Goal: Task Accomplishment & Management: Complete application form

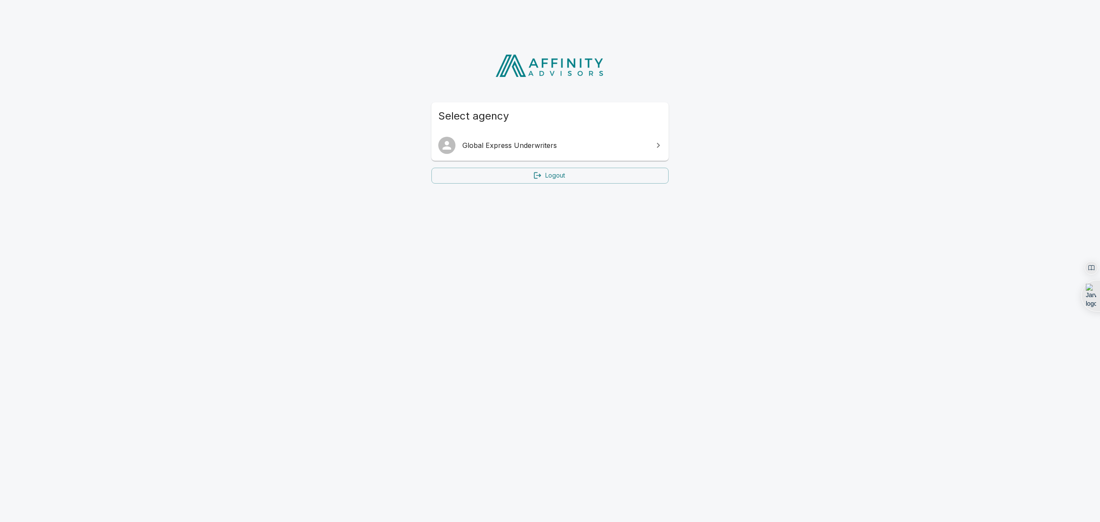
click at [603, 142] on span "Global Express Underwriters" at bounding box center [555, 145] width 186 height 10
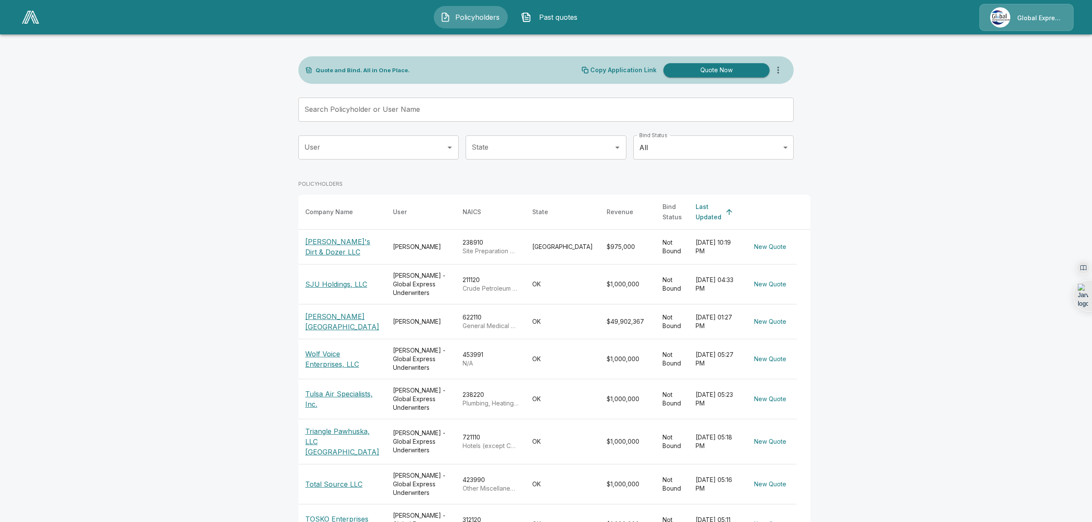
click at [342, 236] on p "[PERSON_NAME]'s Dirt & Dozer LLC" at bounding box center [342, 246] width 74 height 21
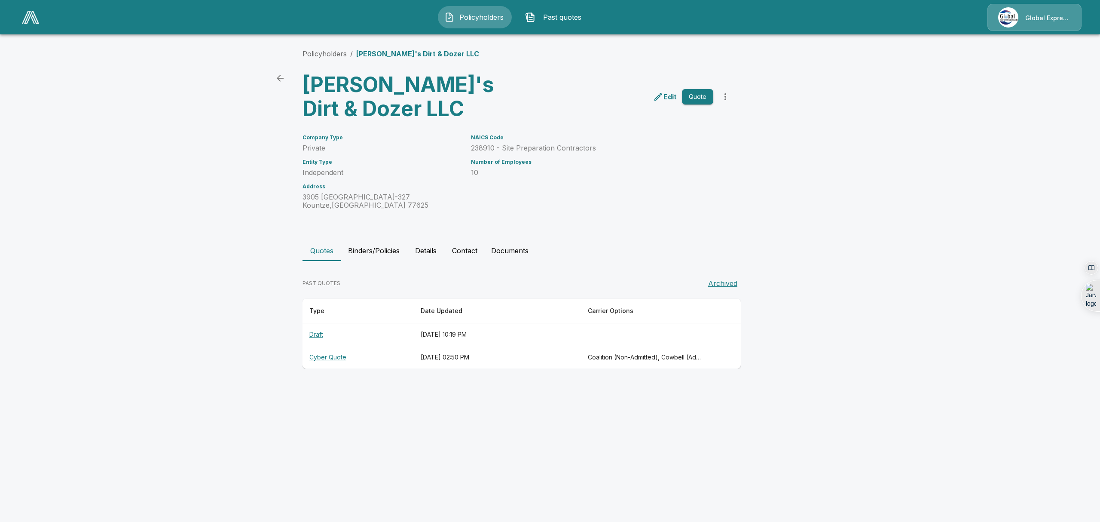
click at [319, 332] on th "Draft" at bounding box center [358, 334] width 111 height 23
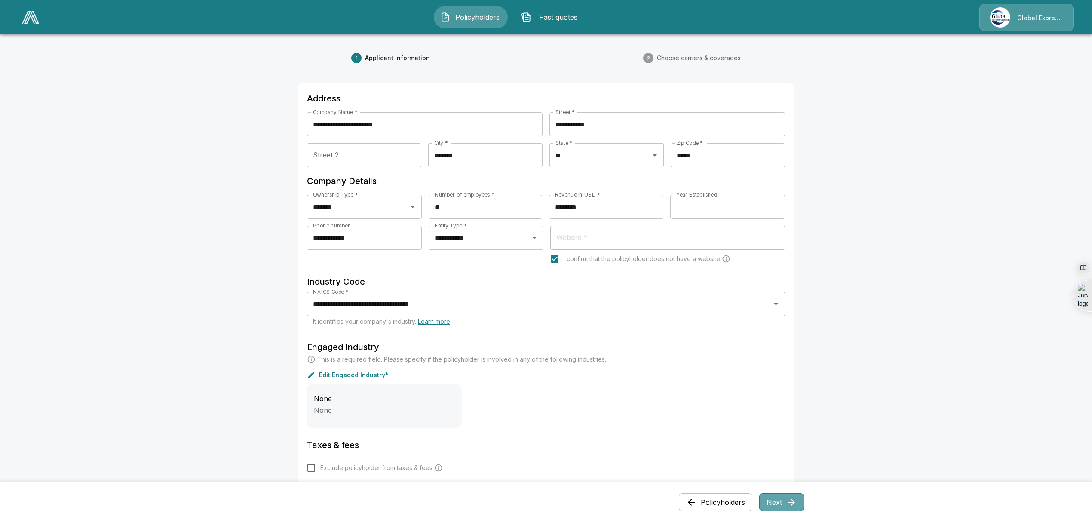
click at [784, 511] on button "Next" at bounding box center [781, 502] width 45 height 18
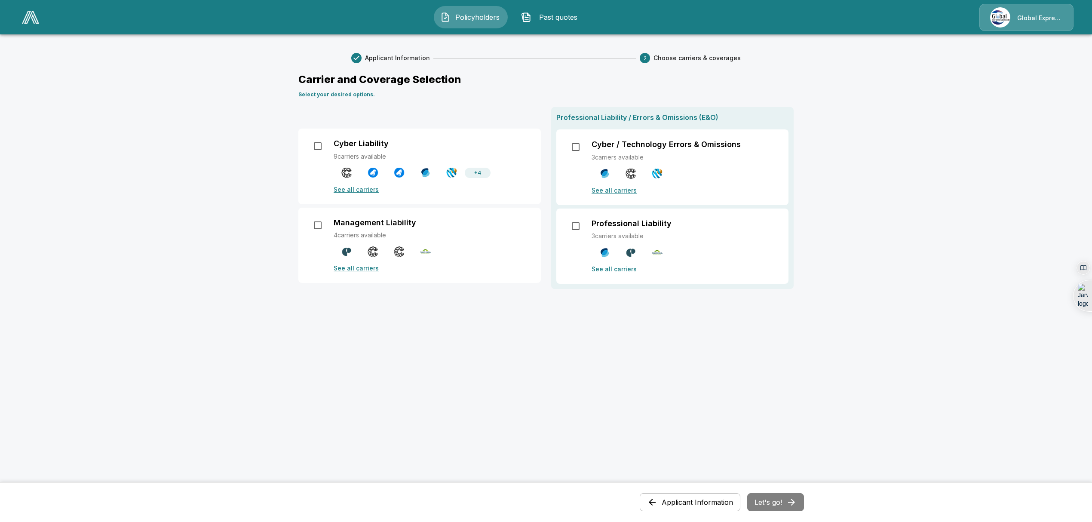
click at [349, 265] on p "See all carriers" at bounding box center [432, 267] width 197 height 9
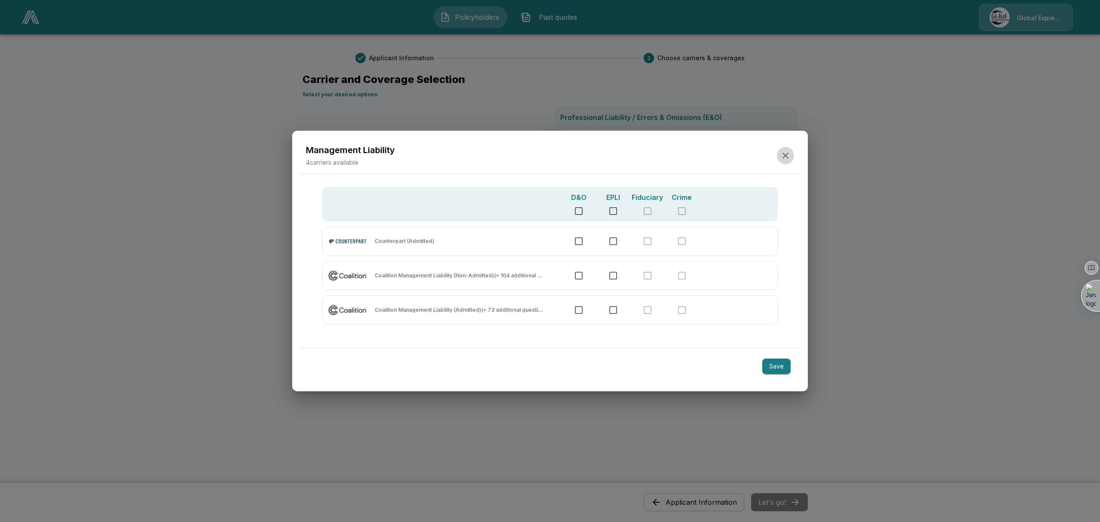
click at [787, 152] on icon "button" at bounding box center [785, 155] width 10 height 10
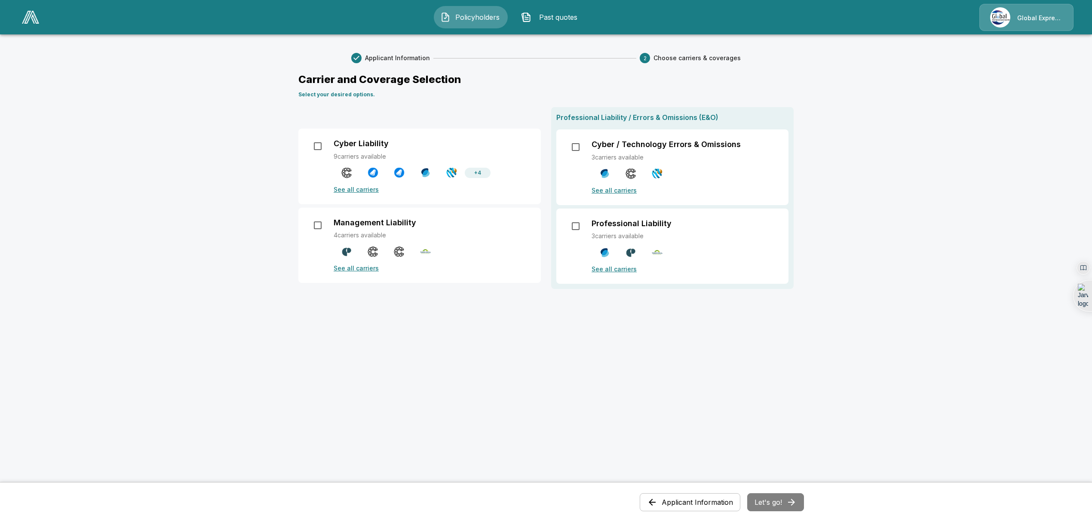
click at [619, 269] on p "See all carriers" at bounding box center [684, 268] width 187 height 9
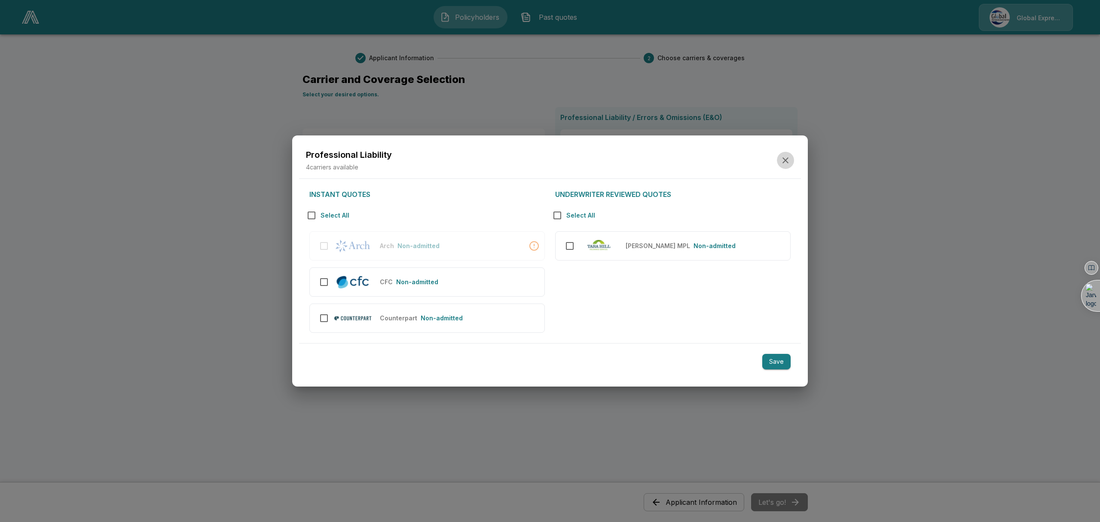
click at [790, 161] on icon "button" at bounding box center [785, 160] width 10 height 10
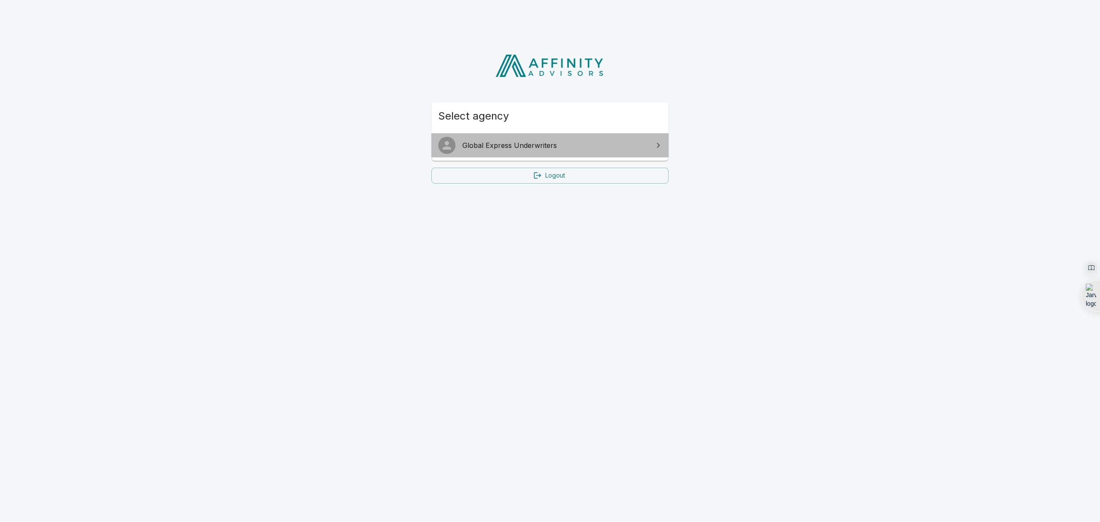
click at [552, 137] on link "Global Express Underwriters" at bounding box center [550, 145] width 237 height 24
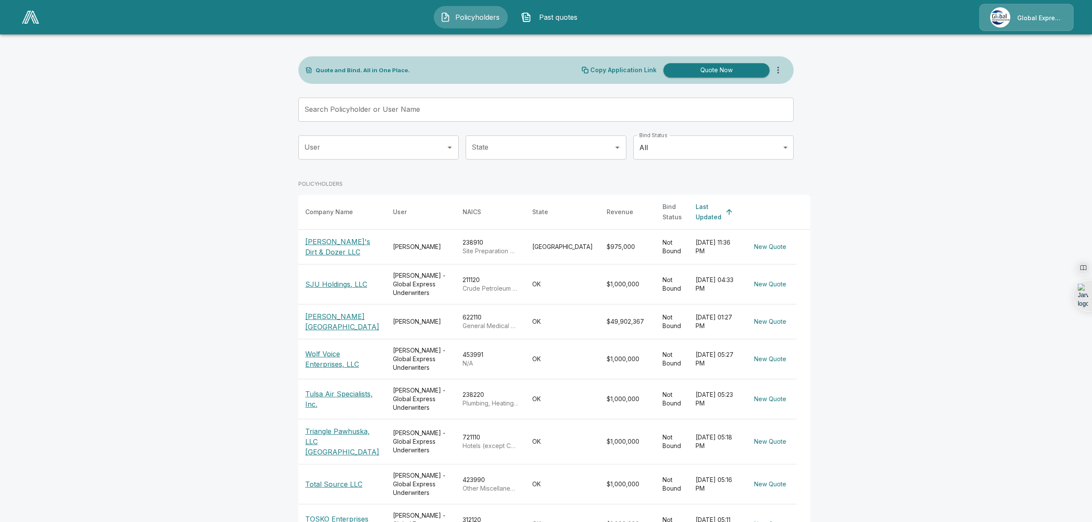
click at [333, 236] on p "[PERSON_NAME]'s Dirt & Dozer LLC" at bounding box center [342, 246] width 74 height 21
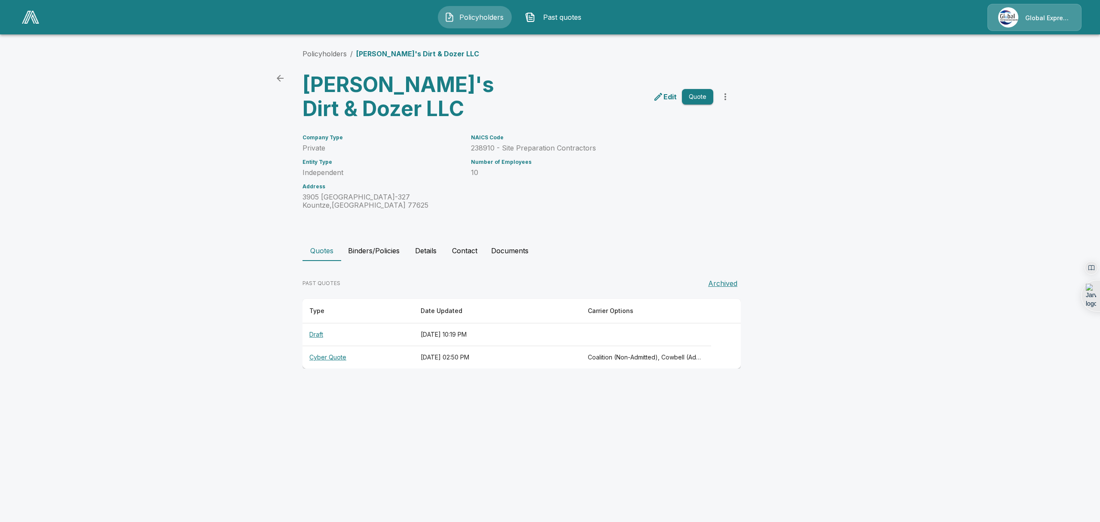
click at [320, 334] on th "Draft" at bounding box center [358, 334] width 111 height 23
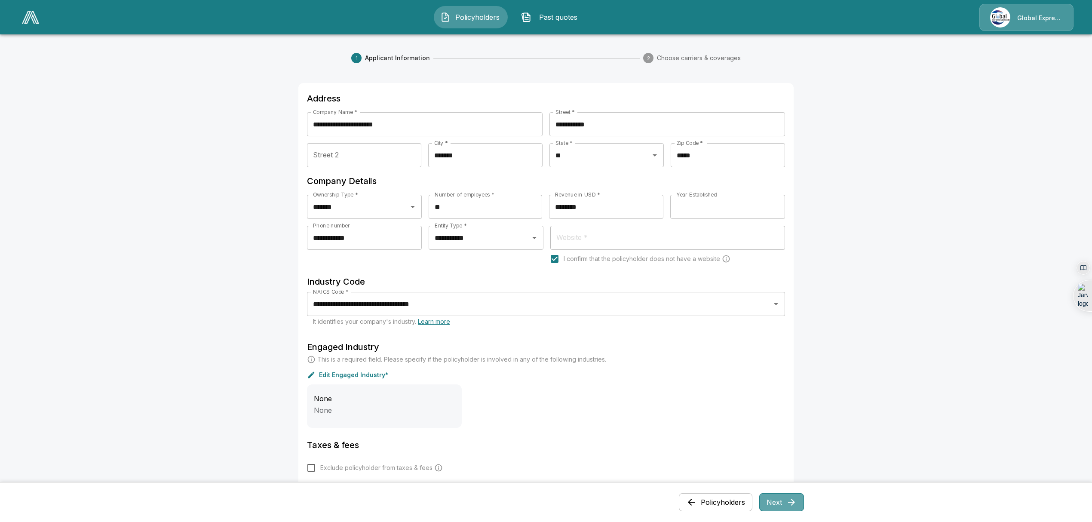
click at [780, 502] on button "Next" at bounding box center [781, 502] width 45 height 18
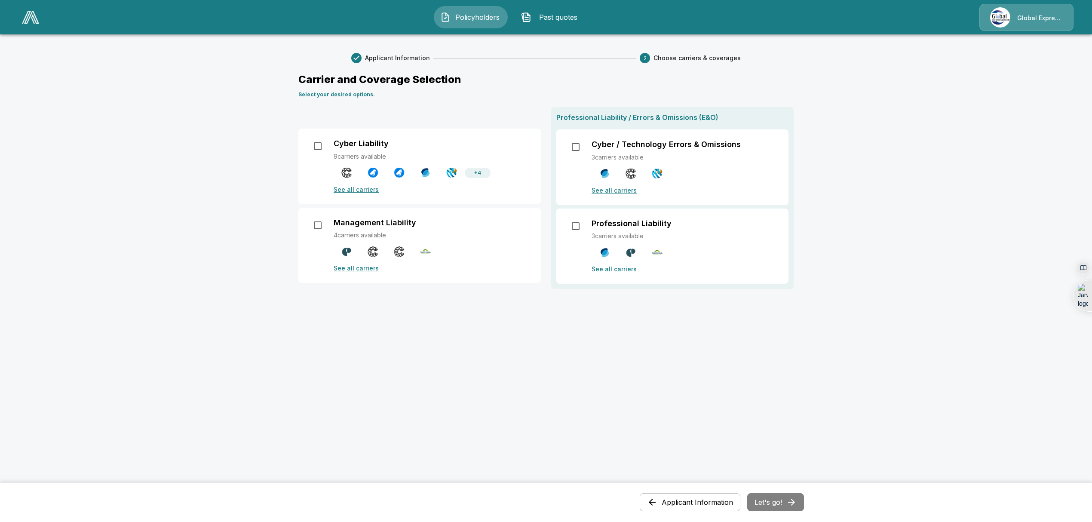
click at [364, 269] on p "See all carriers" at bounding box center [432, 267] width 197 height 9
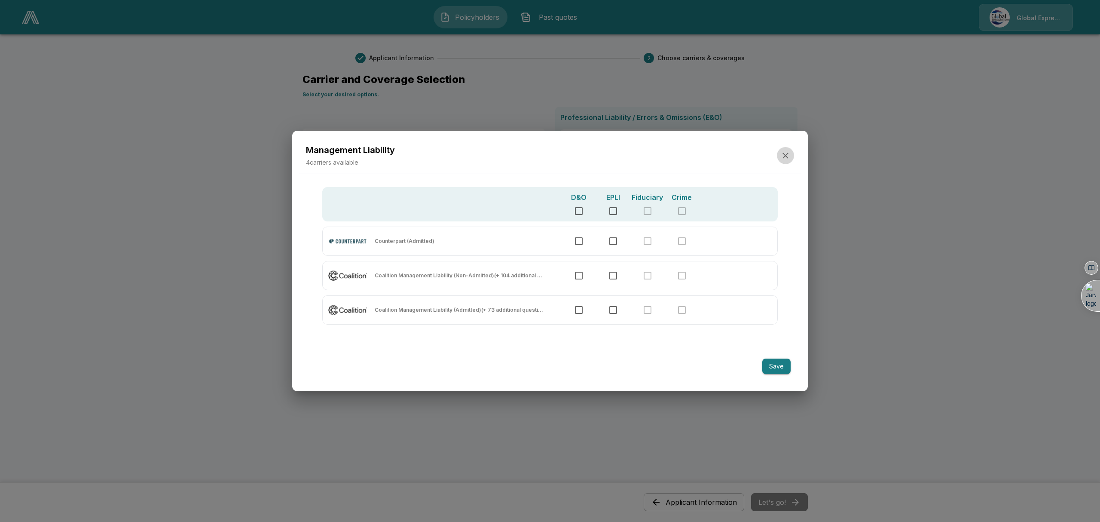
click at [781, 152] on icon "button" at bounding box center [785, 155] width 10 height 10
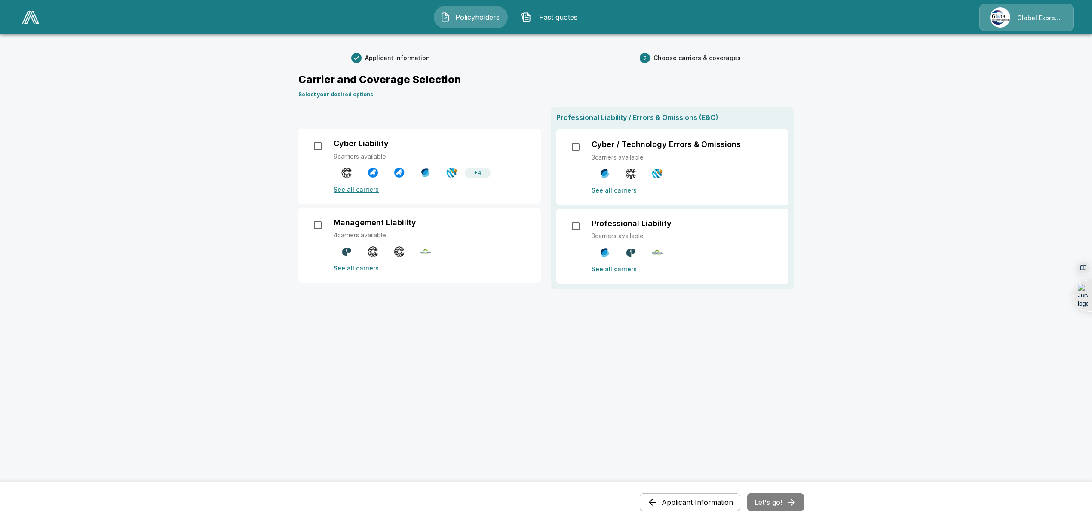
click at [642, 224] on p "Professional Liability" at bounding box center [631, 223] width 80 height 9
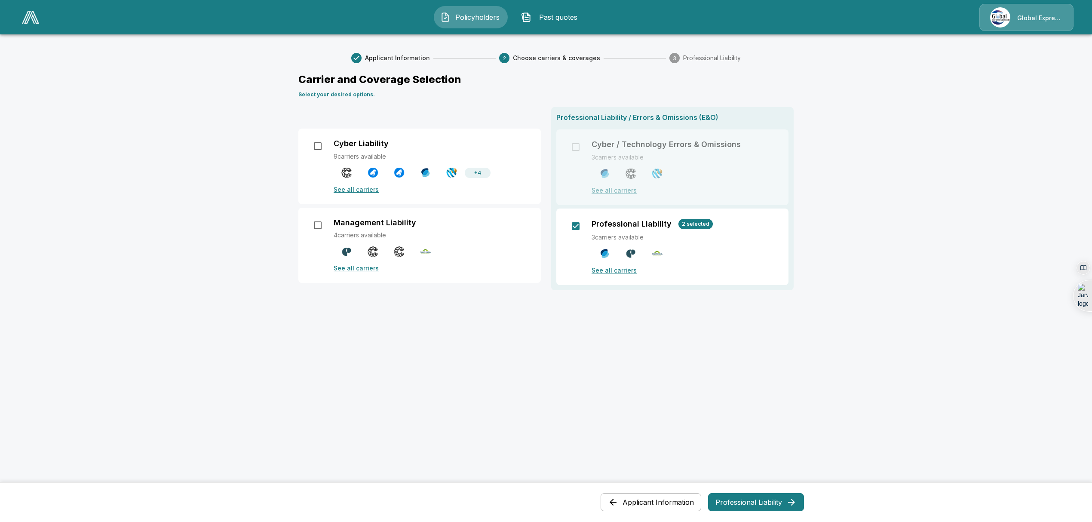
click at [611, 269] on p "See all carriers" at bounding box center [684, 270] width 187 height 9
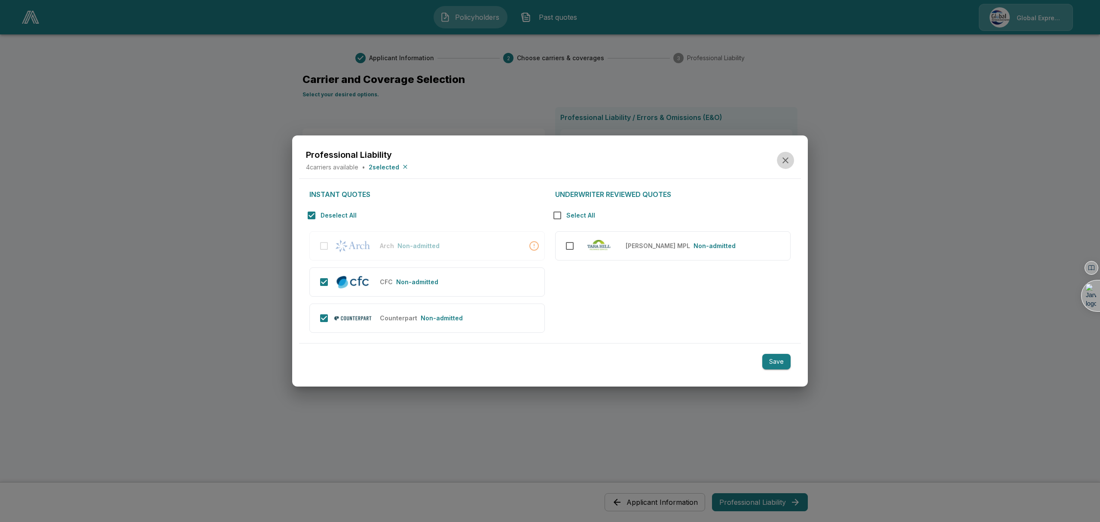
click at [784, 162] on icon "button" at bounding box center [786, 160] width 6 height 6
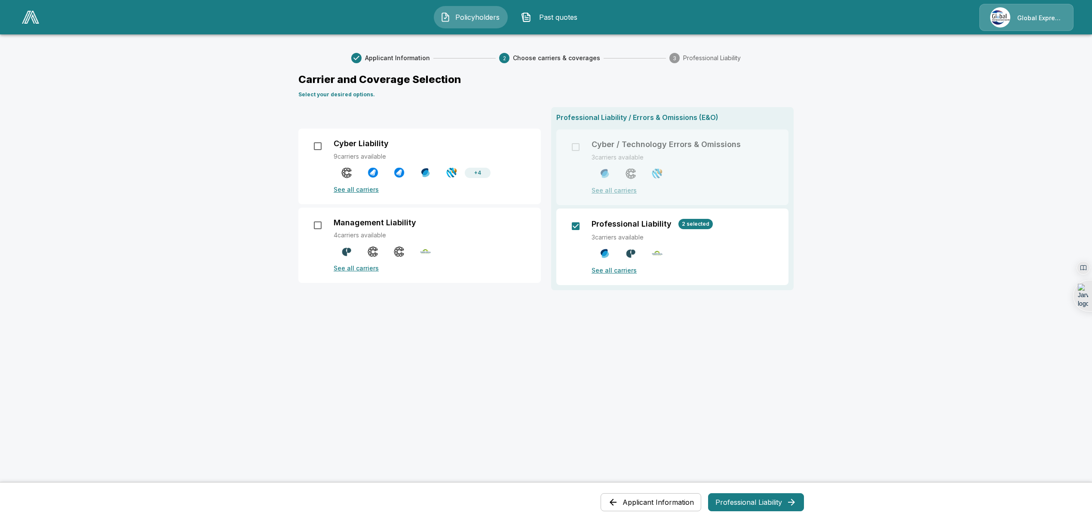
click at [360, 263] on p "See all carriers" at bounding box center [432, 267] width 197 height 9
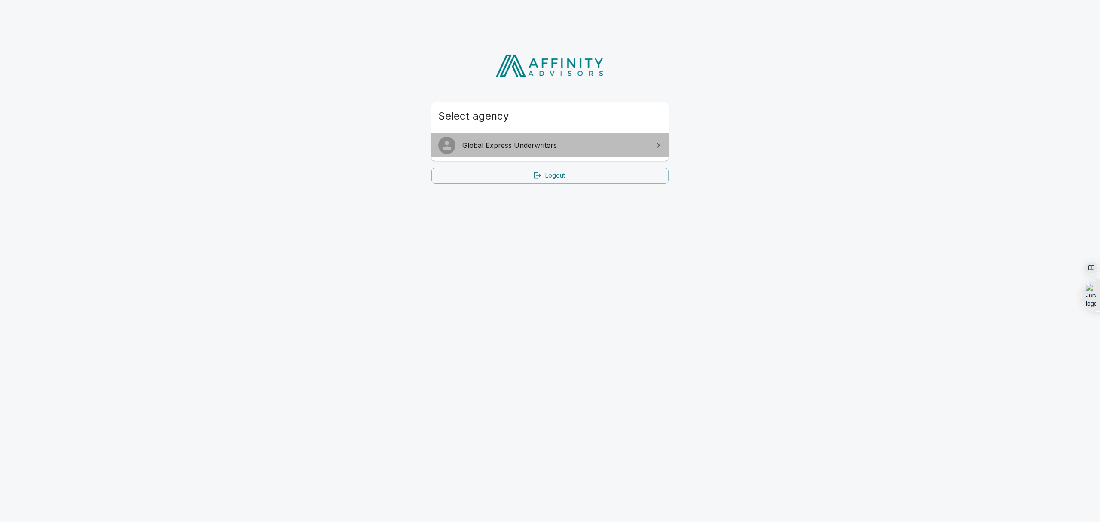
click at [552, 146] on span "Global Express Underwriters" at bounding box center [555, 145] width 186 height 10
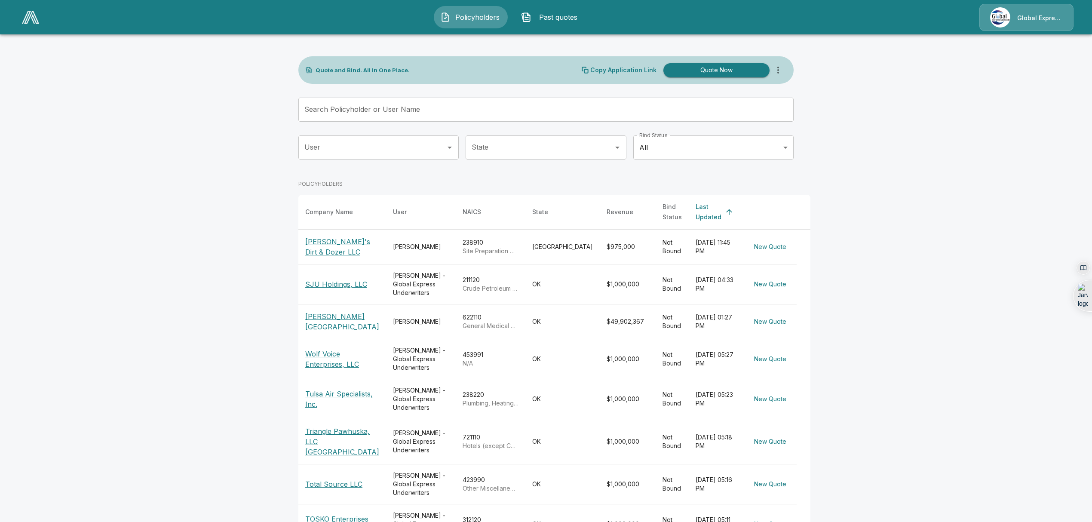
click at [331, 236] on p "[PERSON_NAME]'s Dirt & Dozer LLC" at bounding box center [342, 246] width 74 height 21
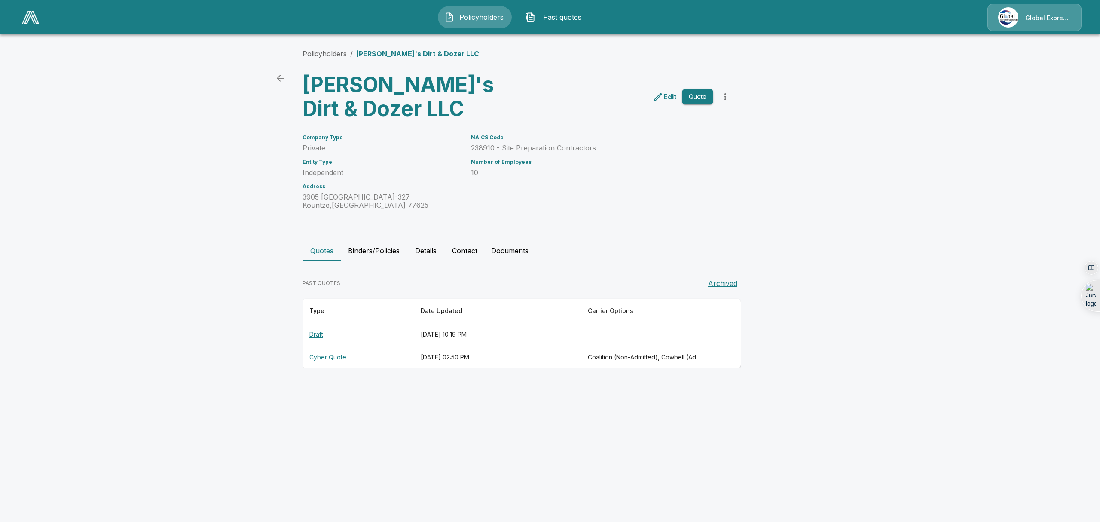
click at [318, 329] on th "Draft" at bounding box center [358, 334] width 111 height 23
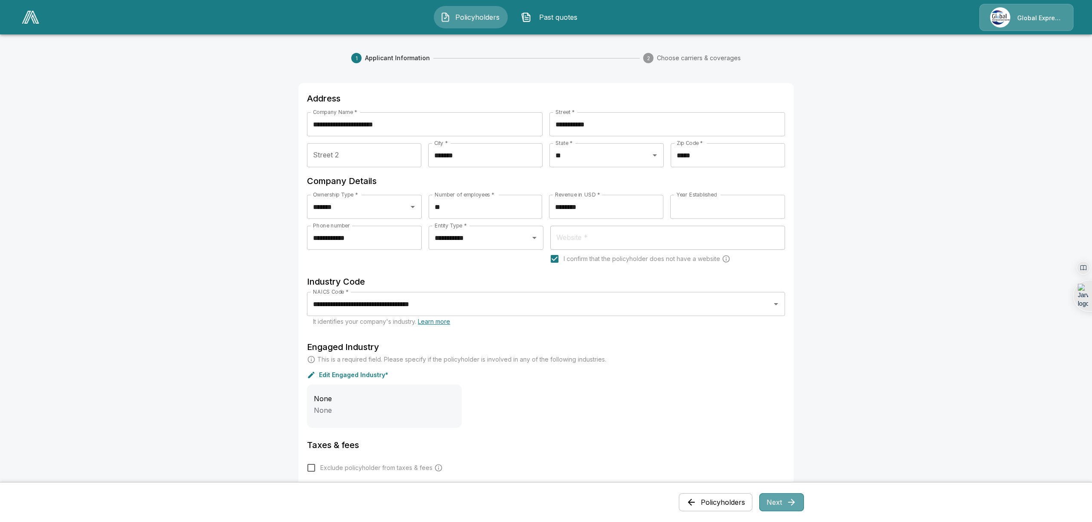
click at [788, 499] on button "Next" at bounding box center [781, 502] width 45 height 18
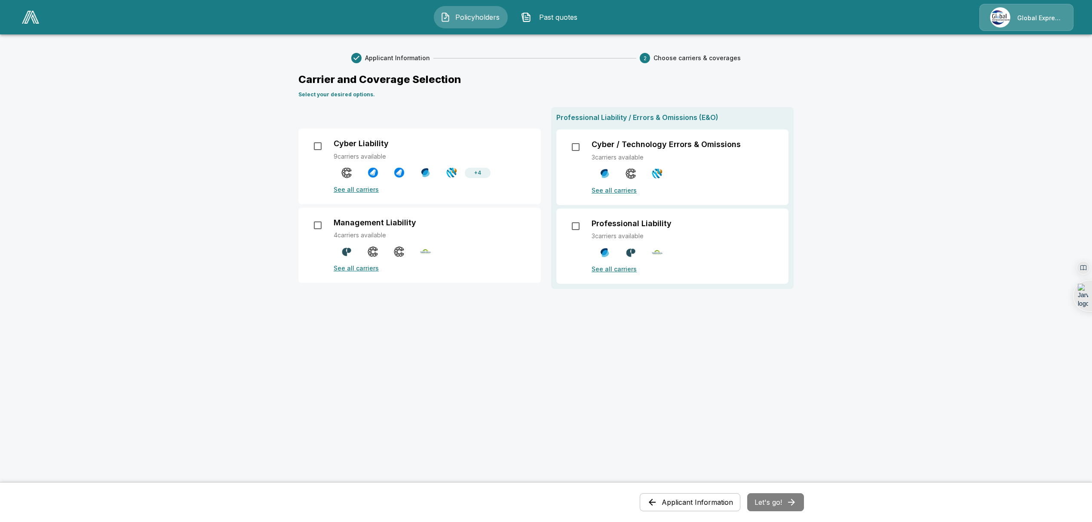
click at [365, 266] on p "See all carriers" at bounding box center [432, 267] width 197 height 9
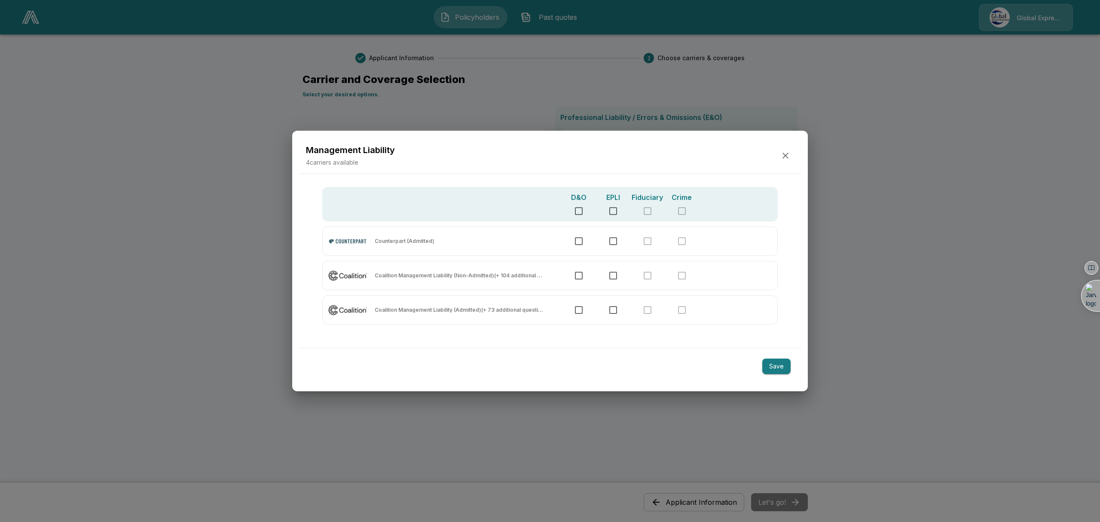
click at [775, 155] on div "Management Liability 4 carriers available" at bounding box center [550, 156] width 502 height 37
click at [786, 155] on icon "button" at bounding box center [786, 156] width 6 height 6
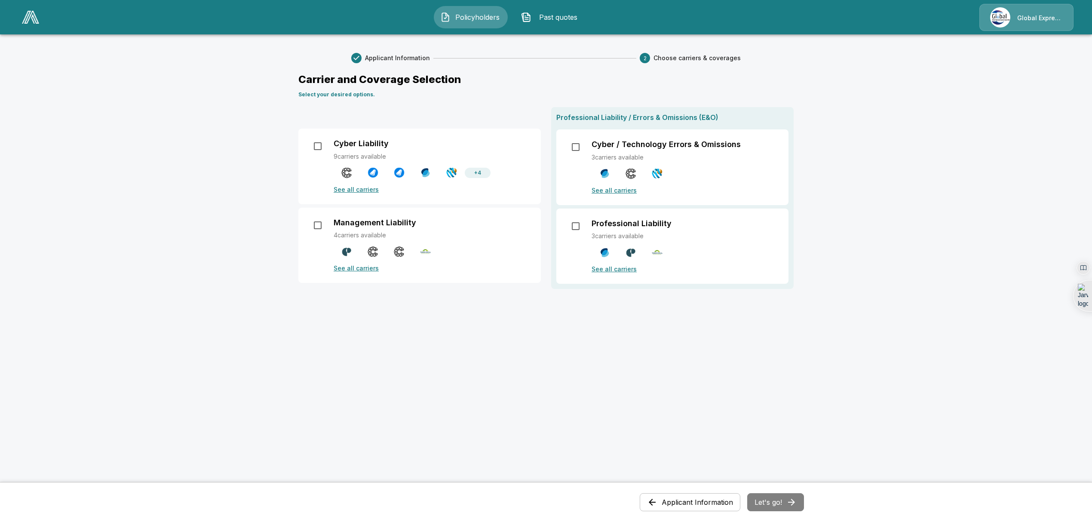
click at [610, 271] on p "See all carriers" at bounding box center [684, 268] width 187 height 9
